Goal: Find specific page/section: Find specific page/section

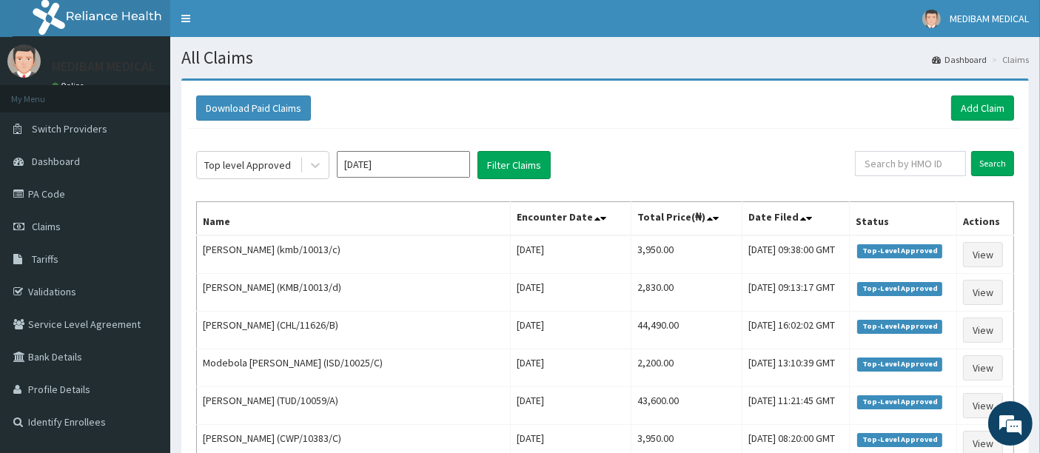
click at [64, 261] on link "Tariffs" at bounding box center [85, 259] width 170 height 33
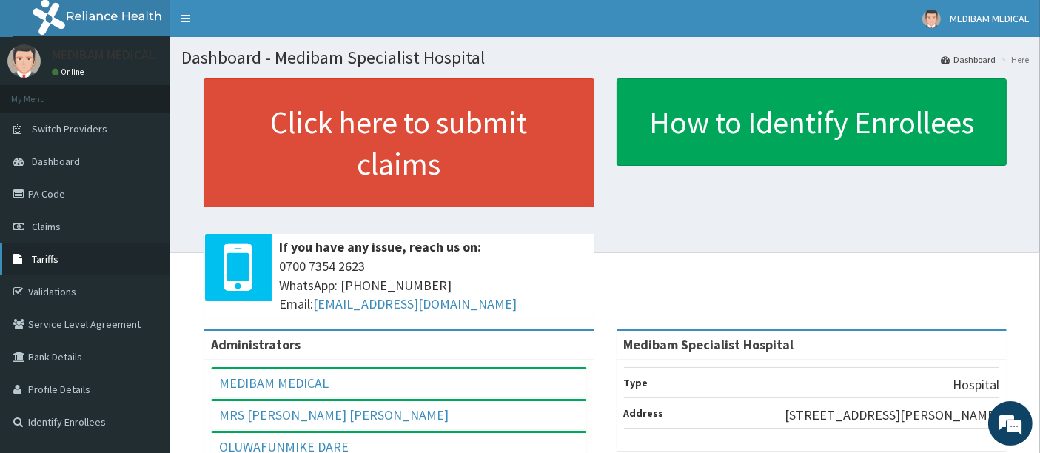
click at [48, 261] on span "Tariffs" at bounding box center [45, 258] width 27 height 13
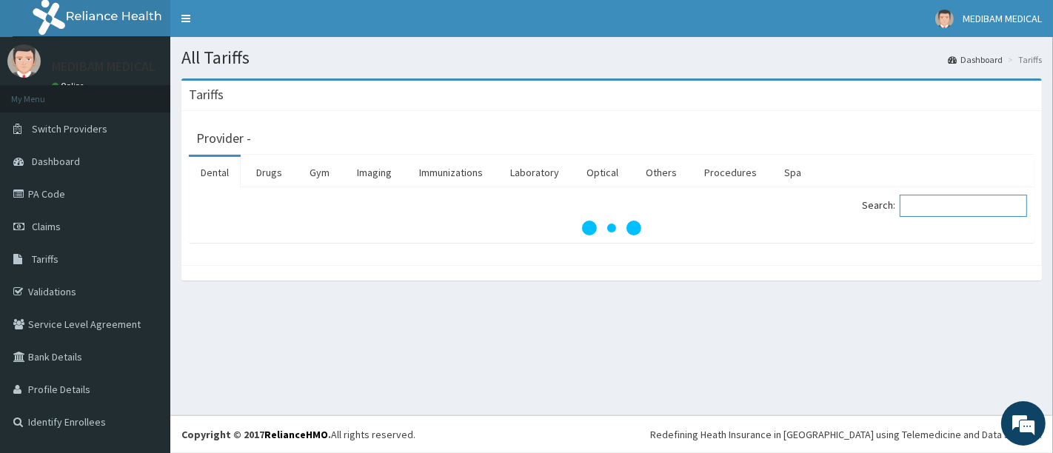
click at [946, 204] on input "Search:" at bounding box center [963, 206] width 127 height 22
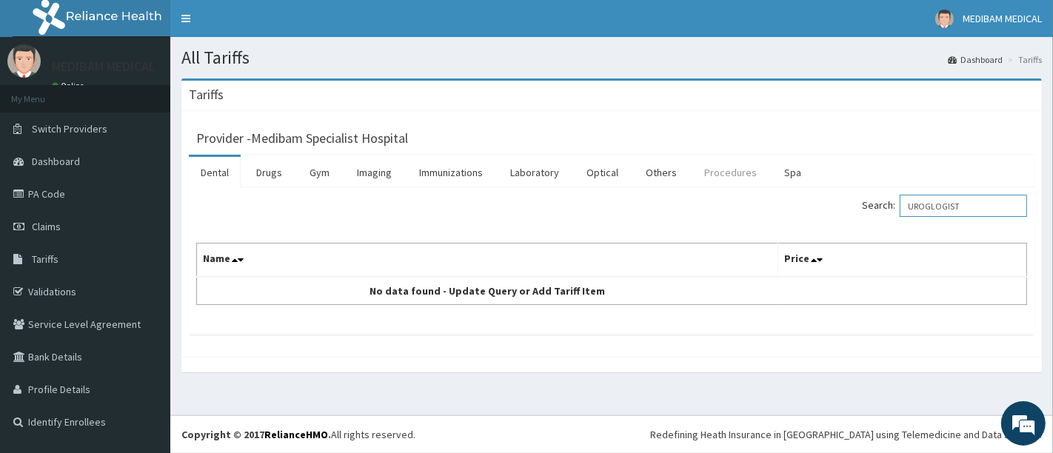
type input "UROGLOGIST"
click at [710, 178] on link "Procedures" at bounding box center [730, 172] width 76 height 31
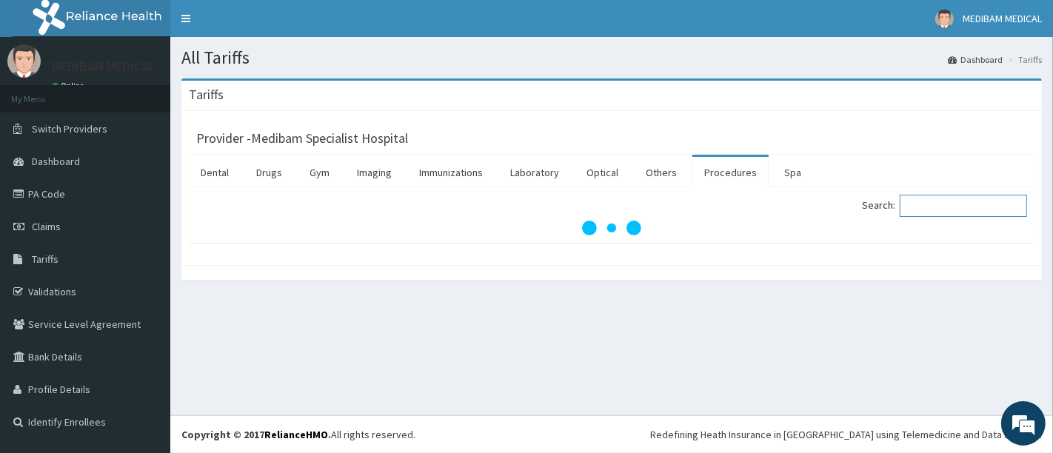
click at [937, 207] on input "Search:" at bounding box center [963, 206] width 127 height 22
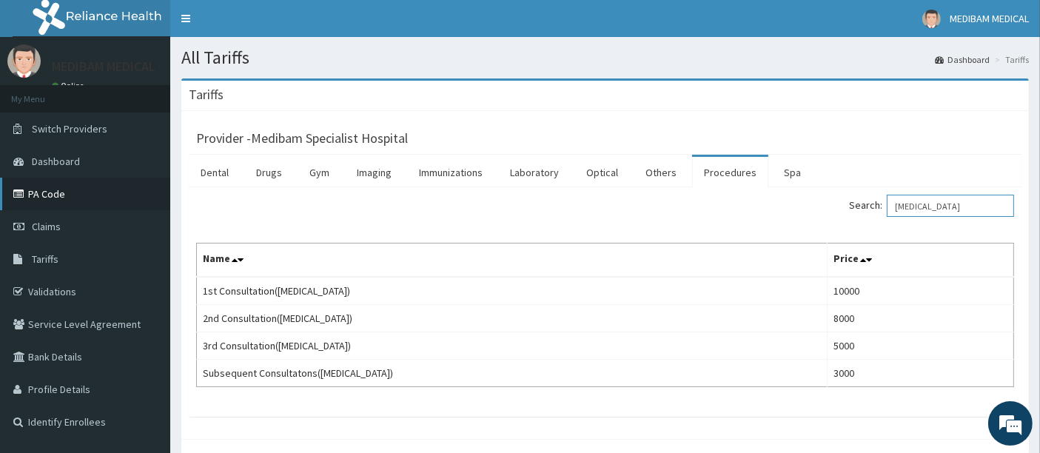
type input "[MEDICAL_DATA]"
click at [50, 200] on link "PA Code" at bounding box center [85, 194] width 170 height 33
